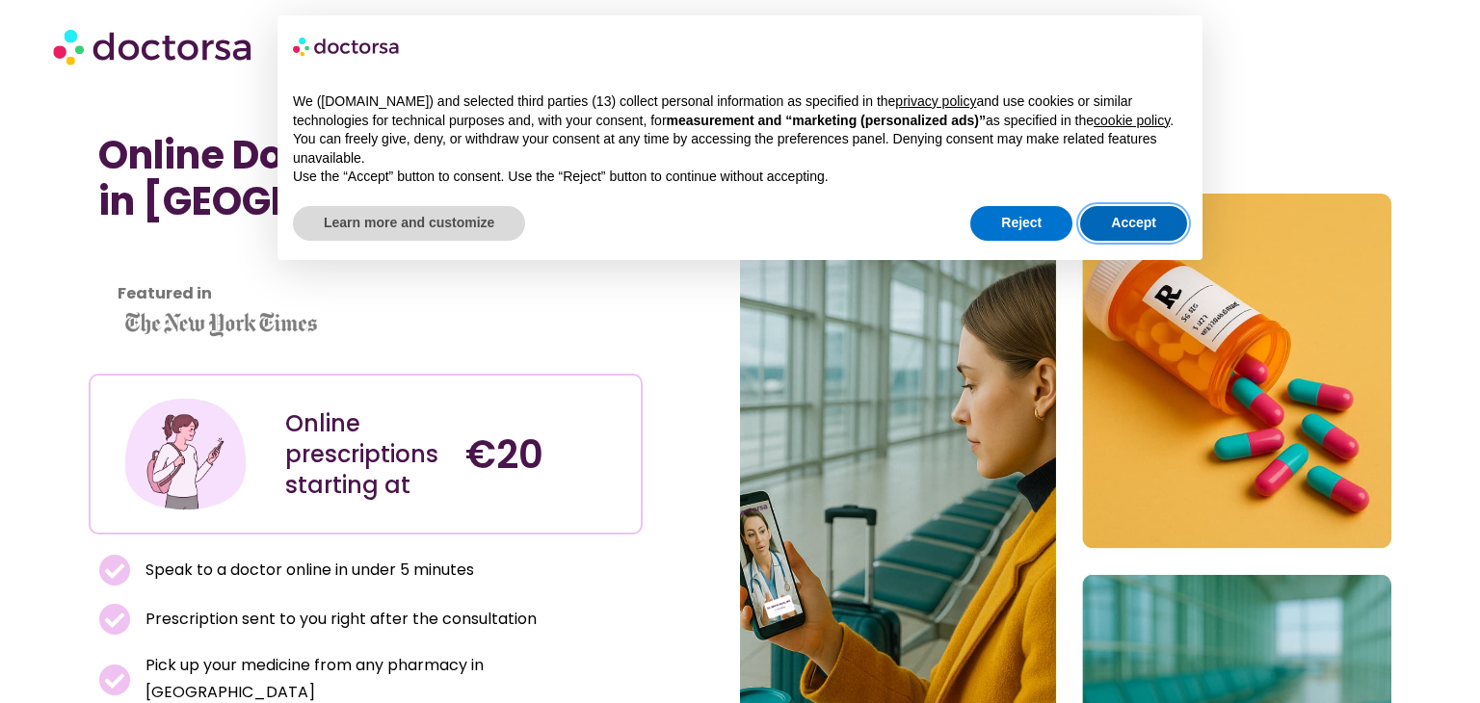
click at [1110, 232] on button "Accept" at bounding box center [1133, 223] width 107 height 35
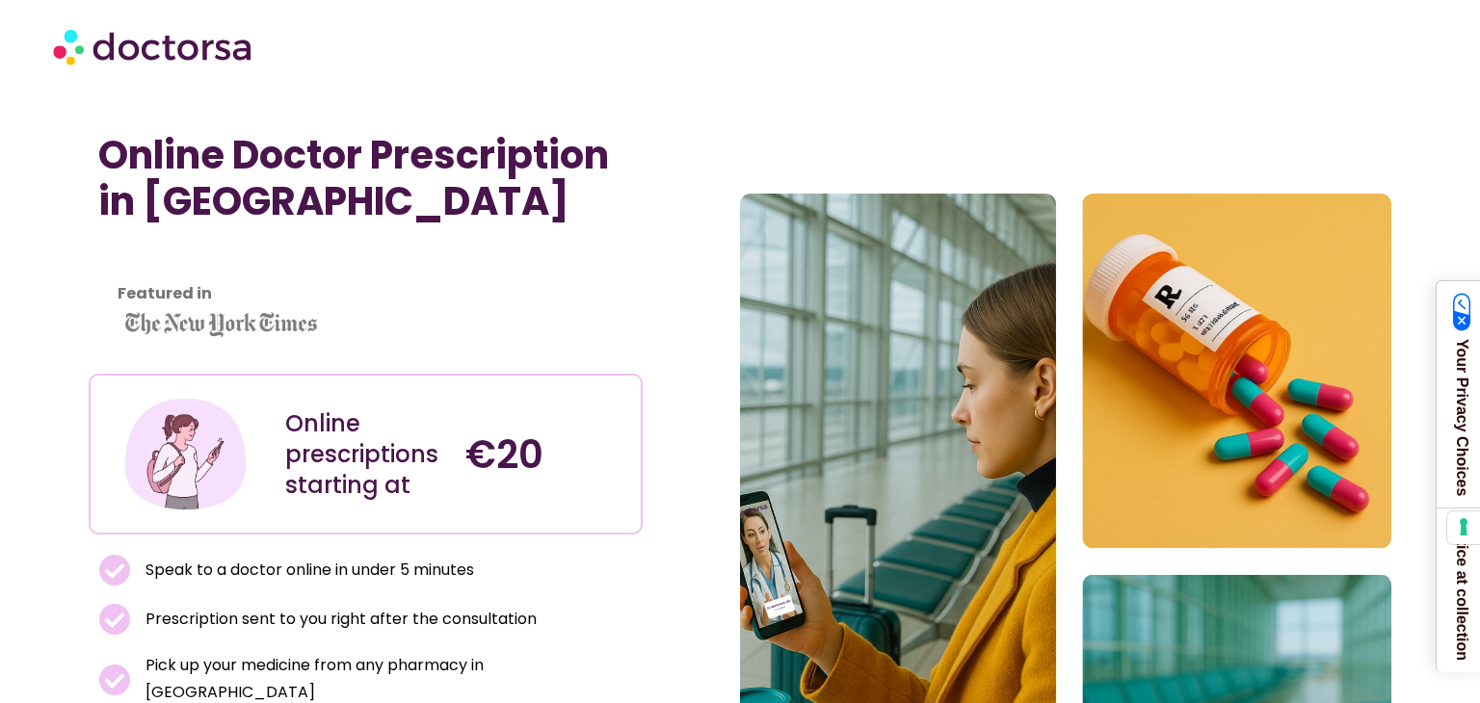
click at [167, 49] on img at bounding box center [154, 46] width 202 height 58
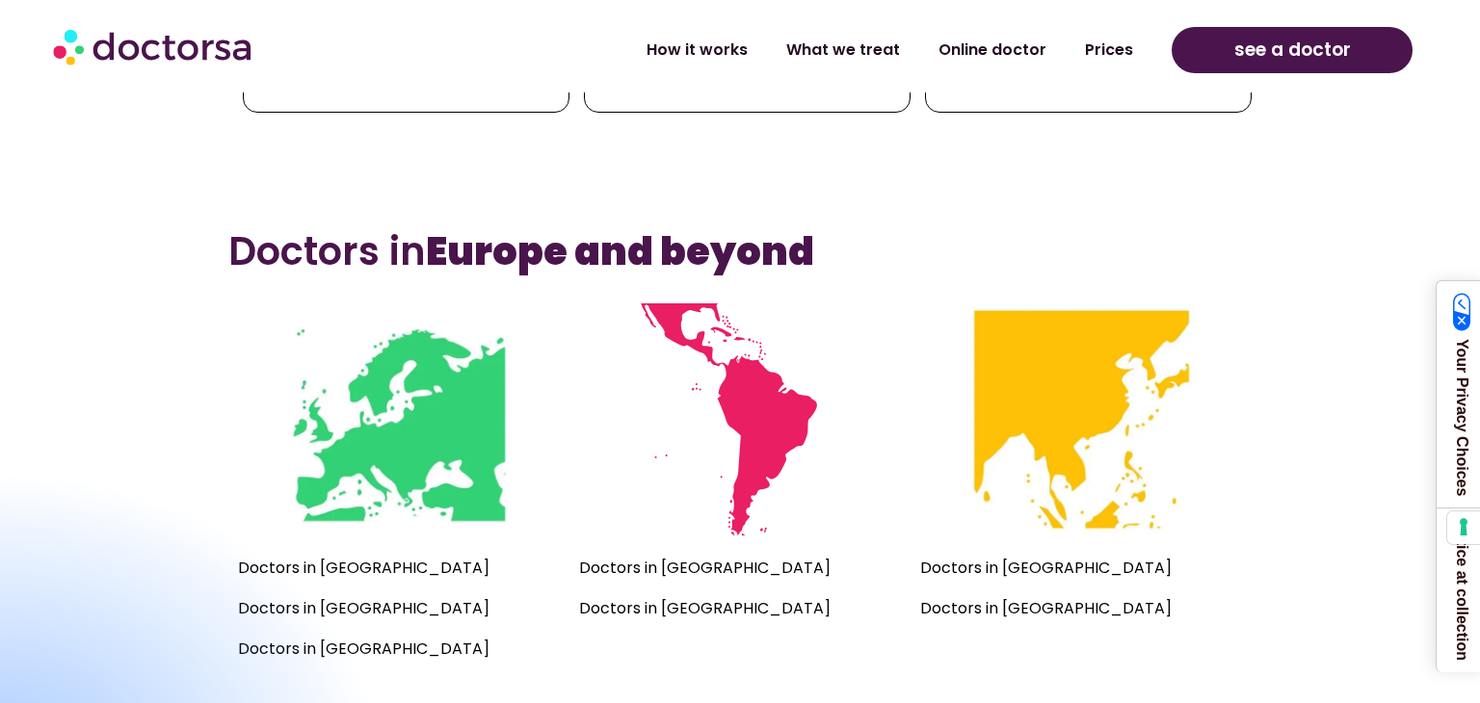
scroll to position [1141, 0]
